Goal: Complete application form

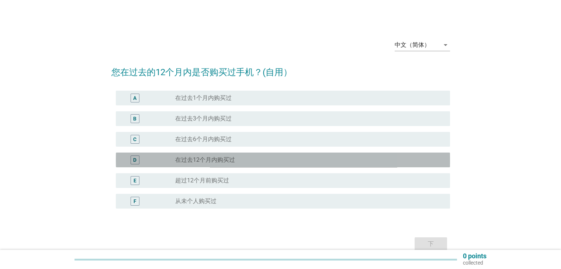
click at [234, 164] on div "radio_button_unchecked 在过去12个月内购买过" at bounding box center [309, 160] width 268 height 9
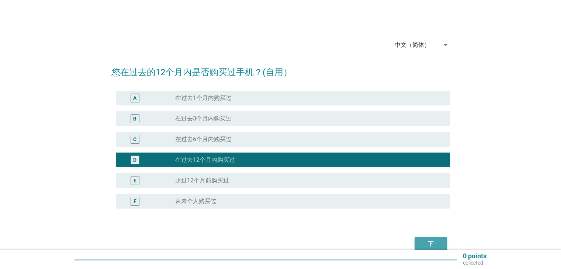
click at [435, 241] on div "下" at bounding box center [430, 244] width 21 height 9
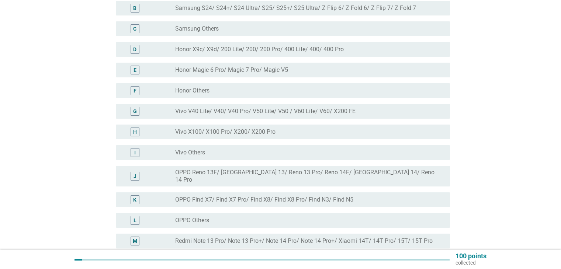
scroll to position [147, 0]
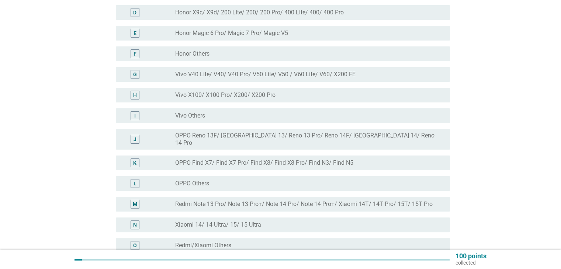
click at [217, 180] on div "radio_button_unchecked OPPO Others" at bounding box center [306, 183] width 262 height 7
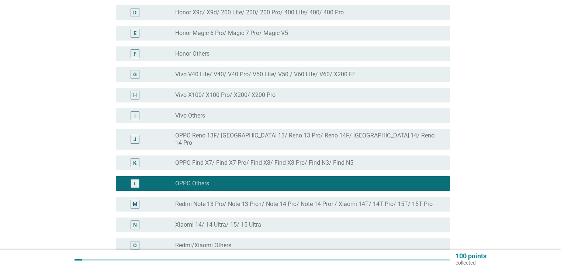
scroll to position [221, 0]
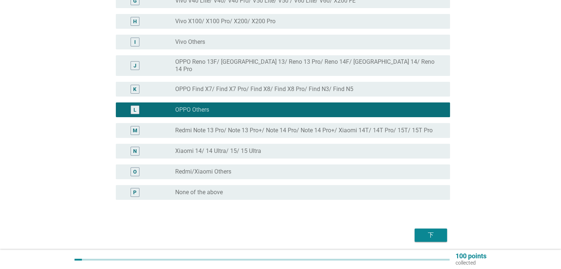
click at [431, 231] on div "下" at bounding box center [430, 235] width 21 height 9
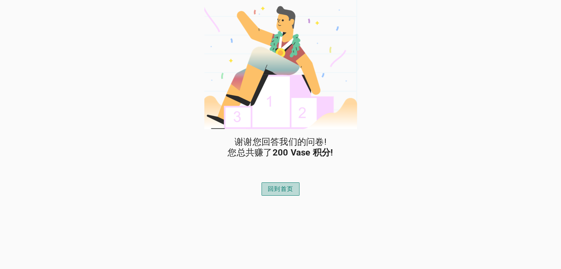
click at [290, 195] on button "回到首页" at bounding box center [280, 188] width 38 height 13
